Goal: Task Accomplishment & Management: Complete application form

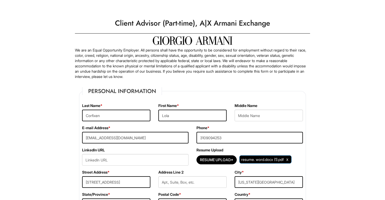
select select "NY"
select select "[GEOGRAPHIC_DATA]"
select select "Yes"
select Required "No"
select select "Yes"
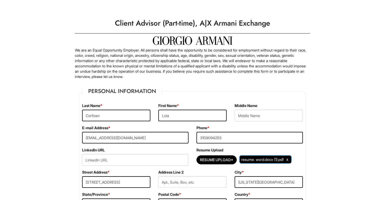
select select "Y"
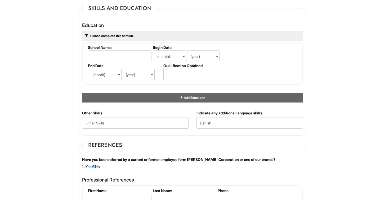
scroll to position [480, 0]
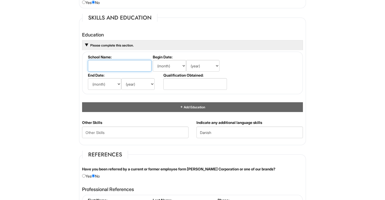
click at [124, 64] on input "text" at bounding box center [120, 66] width 64 height 12
type input "[GEOGRAPHIC_DATA]"
click at [176, 67] on select "(month) Jan Feb Mar Apr May Jun [DATE] Aug Sep Oct Nov Dec" at bounding box center [169, 66] width 33 height 12
select select "9"
click at [153, 60] on select "(month) Jan Feb Mar Apr May Jun [DATE] Aug Sep Oct Nov Dec" at bounding box center [169, 66] width 33 height 12
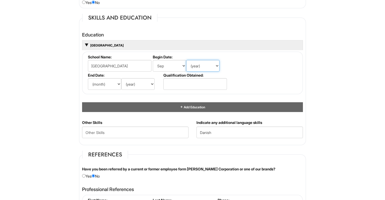
click at [202, 70] on select "(year) 2029 2028 2027 2026 2025 2024 2023 2022 2021 2020 2019 2018 2017 2016 20…" at bounding box center [202, 66] width 33 height 12
select select "2025"
click at [186, 60] on select "(year) 2029 2028 2027 2026 2025 2024 2023 2022 2021 2020 2019 2018 2017 2016 20…" at bounding box center [202, 66] width 33 height 12
click at [110, 87] on select "(month) Jan Feb Mar Apr May Jun [DATE] Aug Sep Oct Nov Dec" at bounding box center [104, 84] width 33 height 12
select select "6"
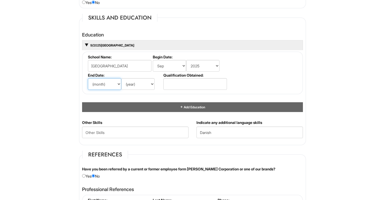
click at [88, 78] on select "(month) Jan Feb Mar Apr May Jun [DATE] Aug Sep Oct Nov Dec" at bounding box center [104, 84] width 33 height 12
click at [139, 81] on select "(year) 2029 2028 2027 2026 2025 2024 2023 2022 2021 2020 2019 2018 2017 2016 20…" at bounding box center [137, 84] width 33 height 12
select select "2028"
click at [121, 78] on select "(year) 2029 2028 2027 2026 2025 2024 2023 2022 2021 2020 2019 2018 2017 2016 20…" at bounding box center [137, 84] width 33 height 12
click at [176, 85] on input "text" at bounding box center [195, 84] width 64 height 12
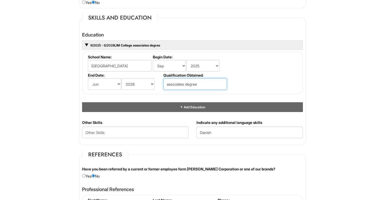
type input "associates degree"
click at [281, 79] on fieldset "School Name: [GEOGRAPHIC_DATA] Begin Date: (month) Jan Feb Mar Apr May Jun [DAT…" at bounding box center [192, 73] width 221 height 43
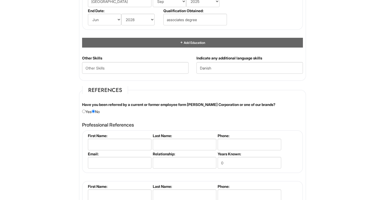
scroll to position [545, 0]
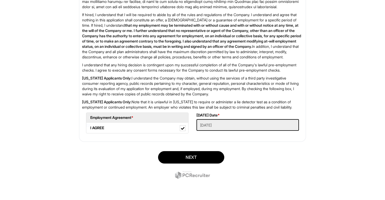
scroll to position [854, 0]
click at [228, 127] on Applied "[DATE]" at bounding box center [247, 125] width 102 height 12
click at [209, 126] on Applied "[DATE]" at bounding box center [247, 125] width 102 height 12
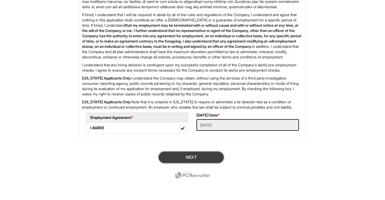
click at [199, 156] on button "Next" at bounding box center [191, 157] width 66 height 12
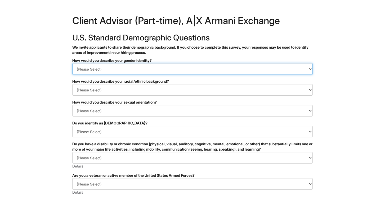
click at [117, 71] on select "(Please Select) Man Woman Non-binary I prefer to self-describe I don't wish to …" at bounding box center [192, 69] width 240 height 12
select select "Woman"
click at [72, 63] on select "(Please Select) Man Woman Non-binary I prefer to self-describe I don't wish to …" at bounding box center [192, 69] width 240 height 12
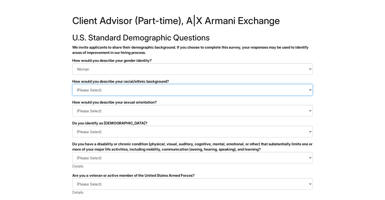
click at [114, 94] on select "(Please Select) Black or of African descent East Asian Hispanic, Latinx or of S…" at bounding box center [192, 90] width 240 height 12
select select "White or European"
click at [72, 84] on select "(Please Select) Black or of African descent East Asian Hispanic, Latinx or of S…" at bounding box center [192, 90] width 240 height 12
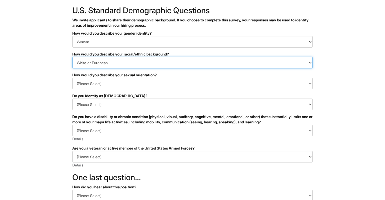
scroll to position [31, 0]
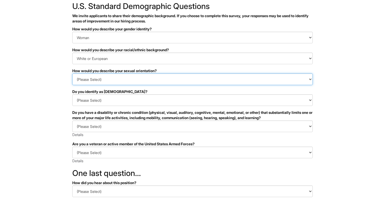
click at [116, 80] on select "(Please Select) Asexual Bisexual and/or pansexual Gay Heterosexual Lesbian Quee…" at bounding box center [192, 80] width 240 height 12
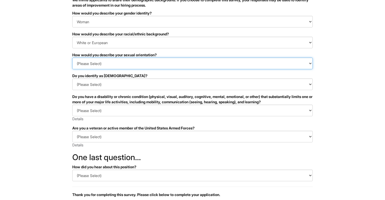
scroll to position [48, 0]
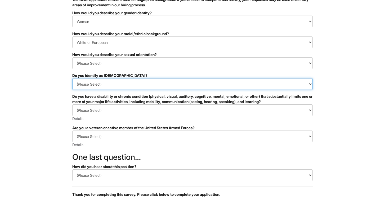
click at [82, 88] on select "(Please Select) Yes No I prefer to self-describe I don't wish to answer" at bounding box center [192, 84] width 240 height 12
select select "No"
click at [72, 78] on select "(Please Select) Yes No I prefer to self-describe I don't wish to answer" at bounding box center [192, 84] width 240 height 12
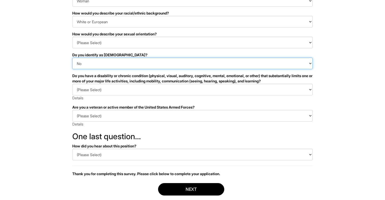
scroll to position [69, 0]
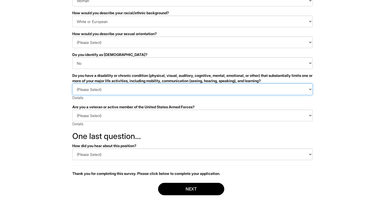
click at [88, 90] on select "(Please Select) YES, I HAVE A DISABILITY (or previously had a disability) NO, I…" at bounding box center [192, 90] width 240 height 12
select select "NO, I DON'T HAVE A DISABILITY"
click at [72, 84] on select "(Please Select) YES, I HAVE A DISABILITY (or previously had a disability) NO, I…" at bounding box center [192, 90] width 240 height 12
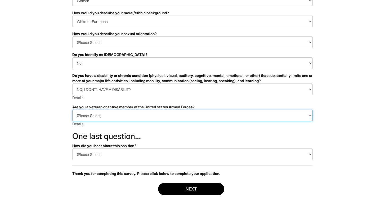
click at [99, 116] on select "(Please Select) I IDENTIFY AS ONE OR MORE OF THE CLASSIFICATIONS OF PROTECTED V…" at bounding box center [192, 116] width 240 height 12
select select "I AM NOT A PROTECTED VETERAN"
click at [72, 110] on select "(Please Select) I IDENTIFY AS ONE OR MORE OF THE CLASSIFICATIONS OF PROTECTED V…" at bounding box center [192, 116] width 240 height 12
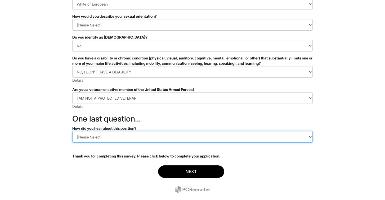
click at [100, 138] on select "(Please Select) CareerBuilder Indeed LinkedIn Monster Referral Other" at bounding box center [192, 137] width 240 height 12
select select "LinkedIn"
click at [72, 131] on select "(Please Select) CareerBuilder Indeed LinkedIn Monster Referral Other" at bounding box center [192, 137] width 240 height 12
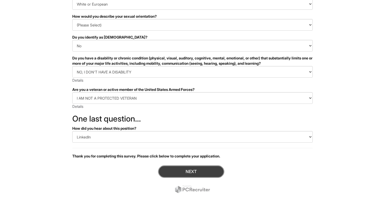
click at [205, 171] on button "Next" at bounding box center [191, 172] width 66 height 12
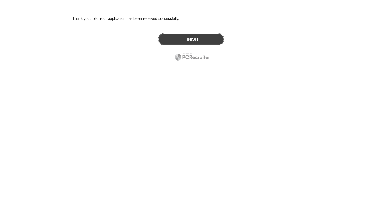
click at [195, 42] on button "Finish" at bounding box center [191, 39] width 66 height 12
